Goal: Information Seeking & Learning: Learn about a topic

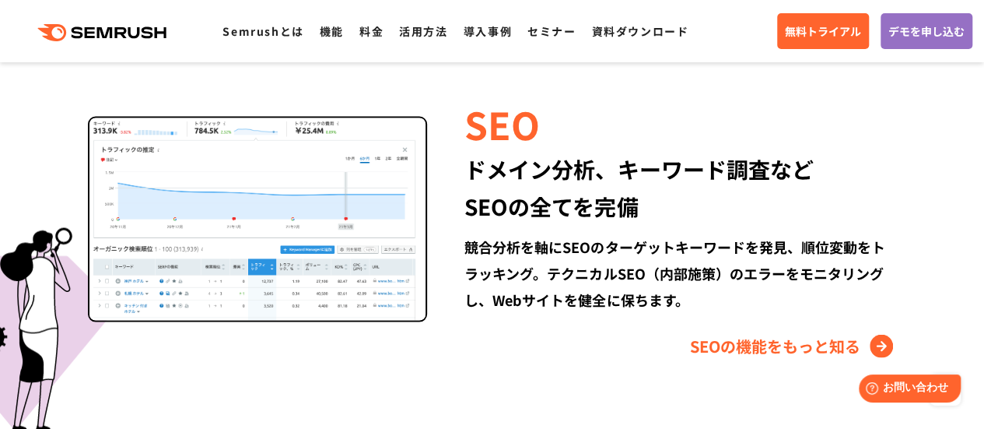
scroll to position [1428, 0]
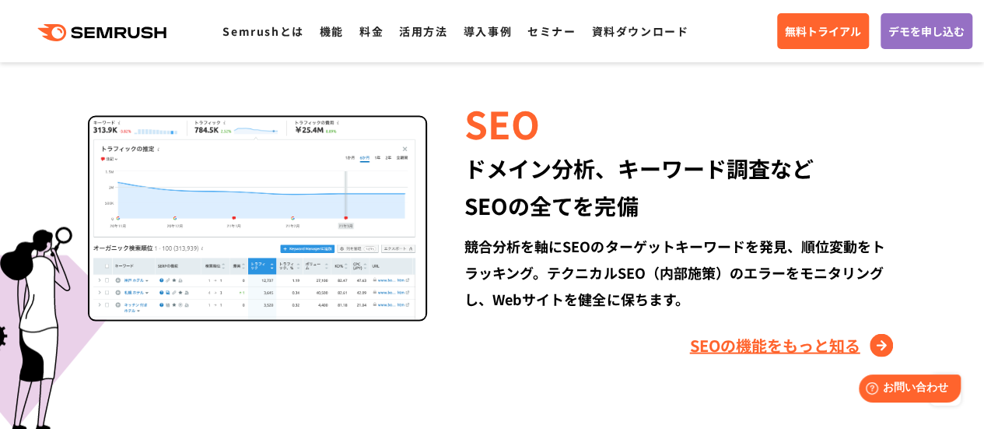
click at [784, 343] on link "SEOの機能をもっと知る" at bounding box center [793, 344] width 207 height 25
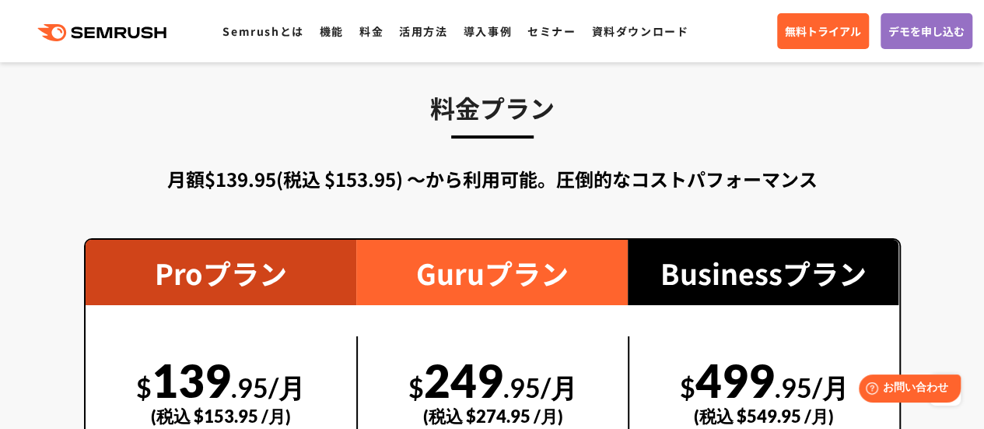
scroll to position [2421, 0]
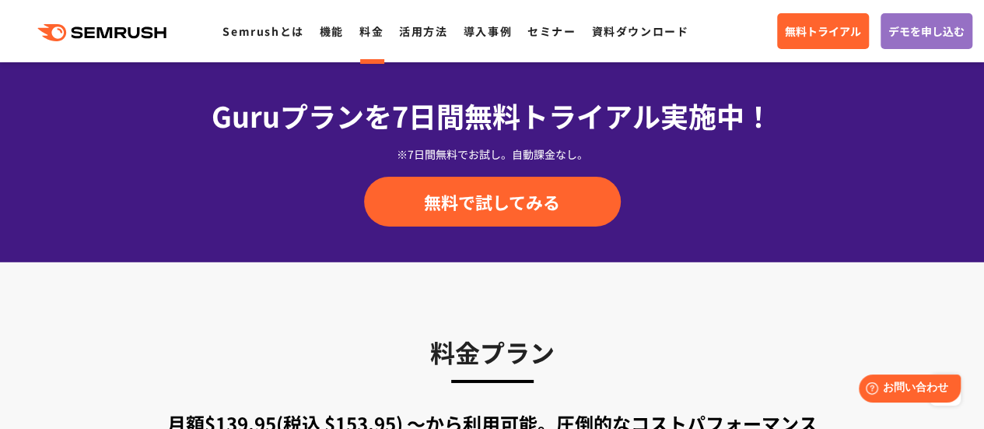
click at [362, 30] on link "料金" at bounding box center [371, 31] width 24 height 16
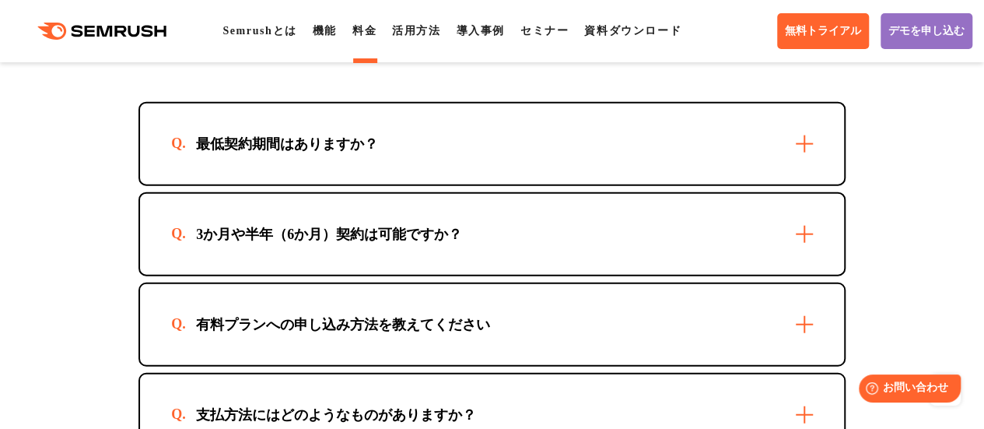
scroll to position [4732, 0]
